Goal: Register for event/course

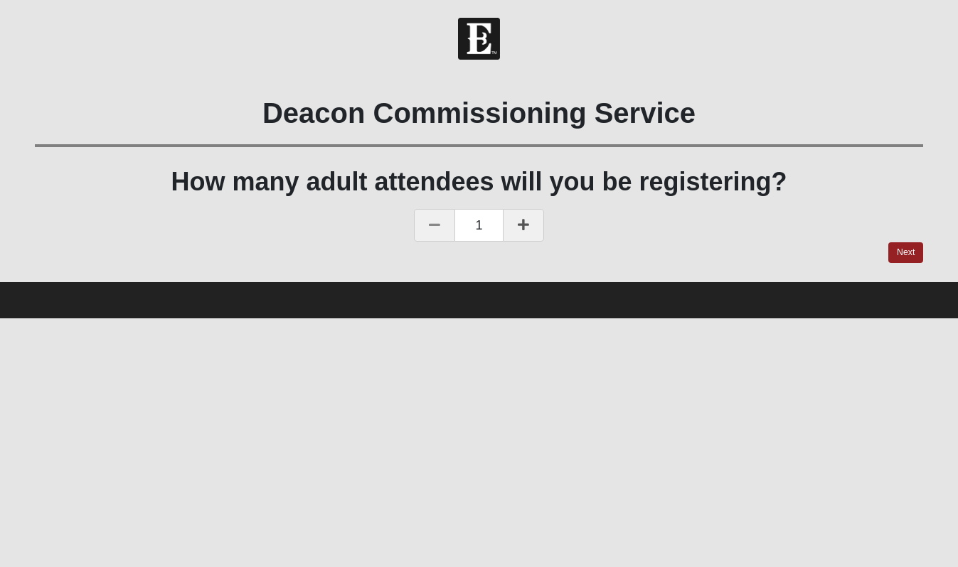
click at [897, 241] on div "1" at bounding box center [479, 226] width 889 height 33
click at [897, 245] on link "Next" at bounding box center [905, 252] width 35 height 21
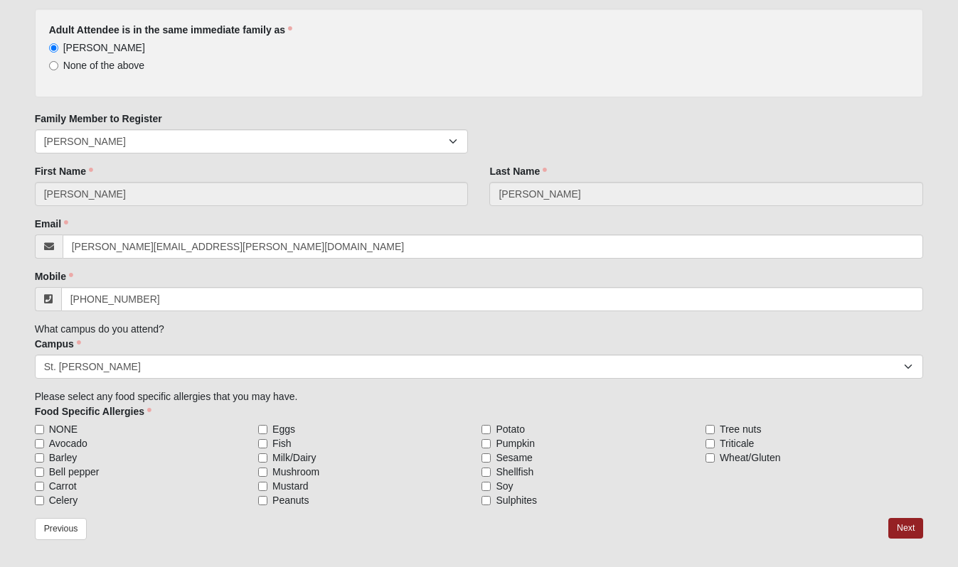
scroll to position [207, 0]
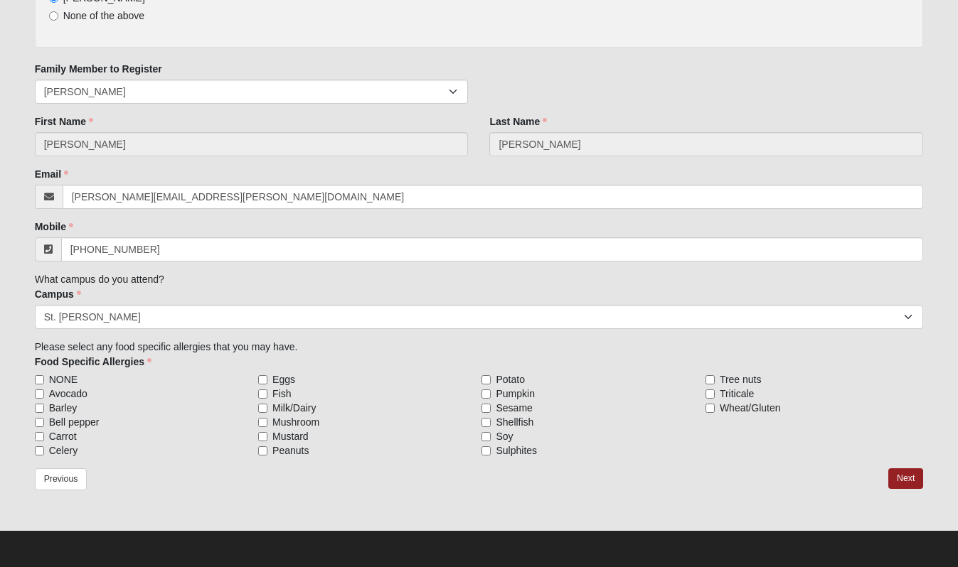
click at [63, 373] on span "NONE" at bounding box center [63, 380] width 28 height 14
click at [44, 375] on input "NONE" at bounding box center [39, 379] width 9 height 9
checkbox input "true"
click at [910, 476] on link "Next" at bounding box center [905, 479] width 35 height 21
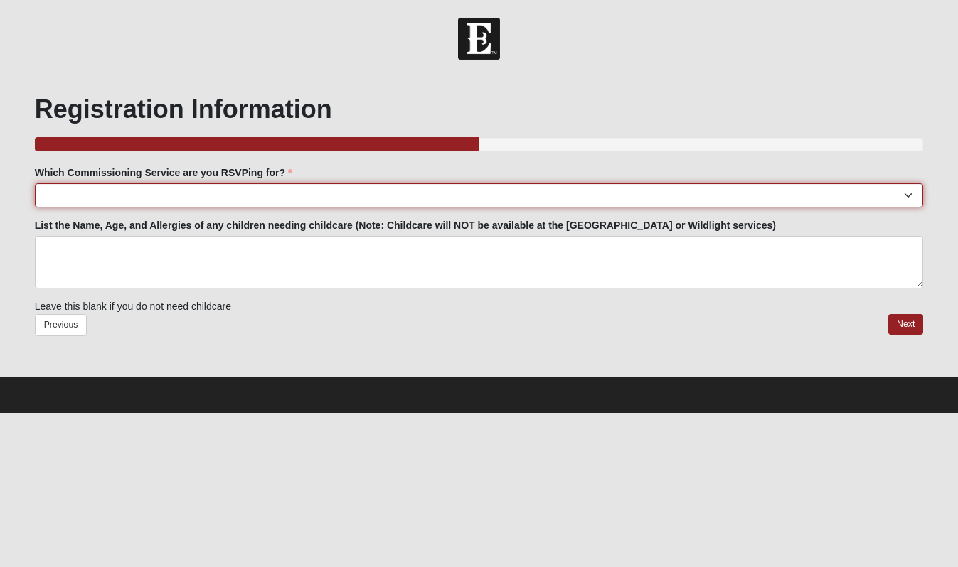
click at [286, 201] on select "Arlington: Sunday November 2nd | 6:00pm | Maccurrach Residence (4970 Maybank Wa…" at bounding box center [479, 195] width 889 height 24
click at [385, 195] on select "Arlington: Sunday November 2nd | 6:00pm | Maccurrach Residence (4970 Maybank Wa…" at bounding box center [479, 195] width 889 height 24
click at [124, 201] on select "Arlington: Sunday November 2nd | 6:00pm | Maccurrach Residence (4970 Maybank Wa…" at bounding box center [479, 195] width 889 height 24
click at [85, 186] on select "Arlington: Sunday November 2nd | 6:00pm | Maccurrach Residence (4970 Maybank Wa…" at bounding box center [479, 195] width 889 height 24
